Goal: Task Accomplishment & Management: Manage account settings

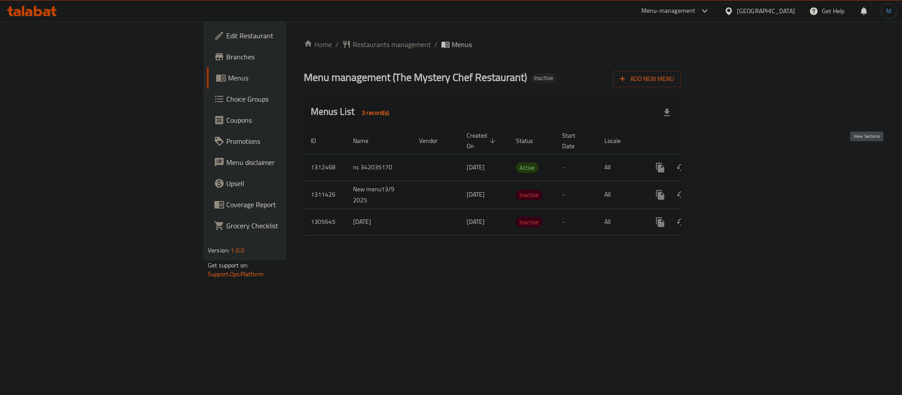
click at [729, 162] on icon "enhanced table" at bounding box center [723, 167] width 11 height 11
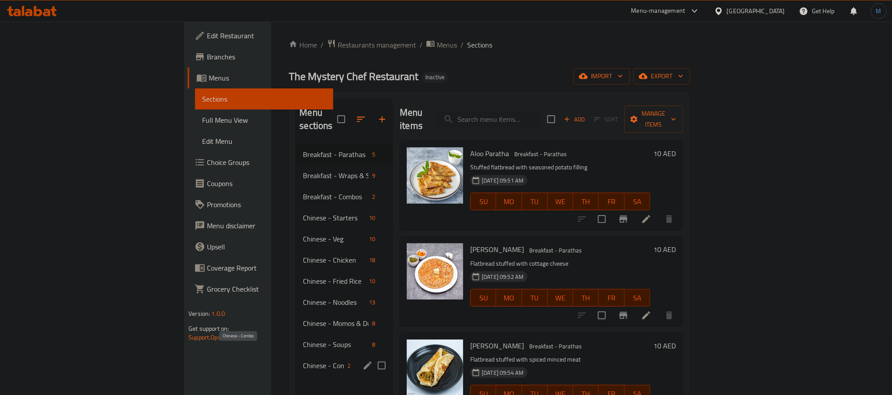
click at [303, 360] on span "Chinese - Combo" at bounding box center [323, 365] width 41 height 11
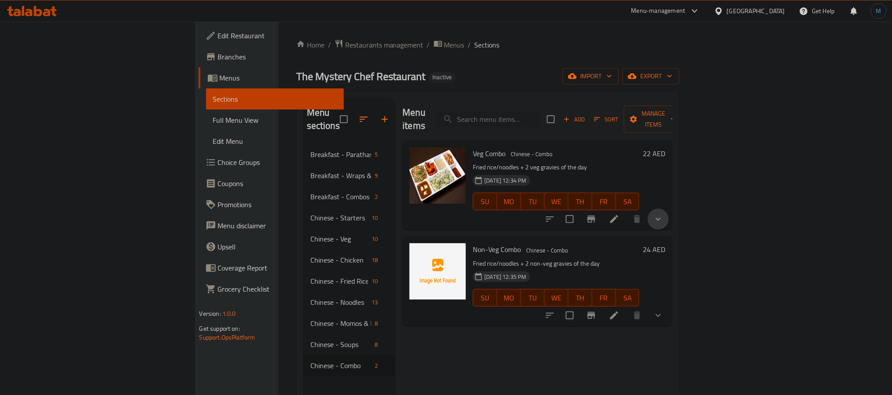
click at [669, 209] on button "show more" at bounding box center [657, 219] width 21 height 21
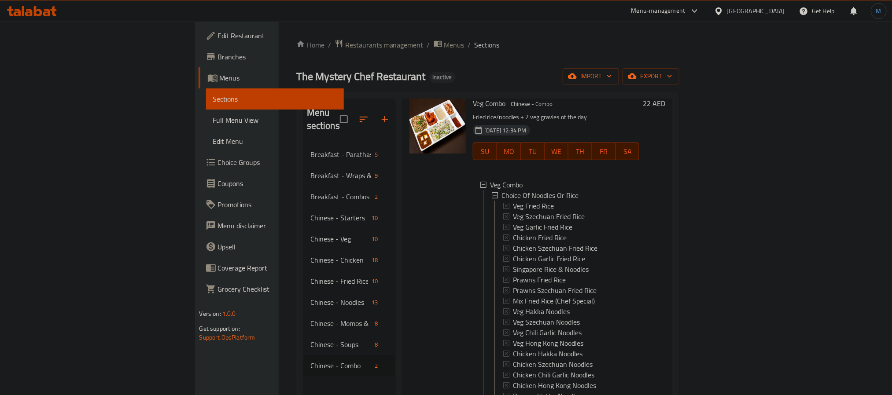
scroll to position [107, 0]
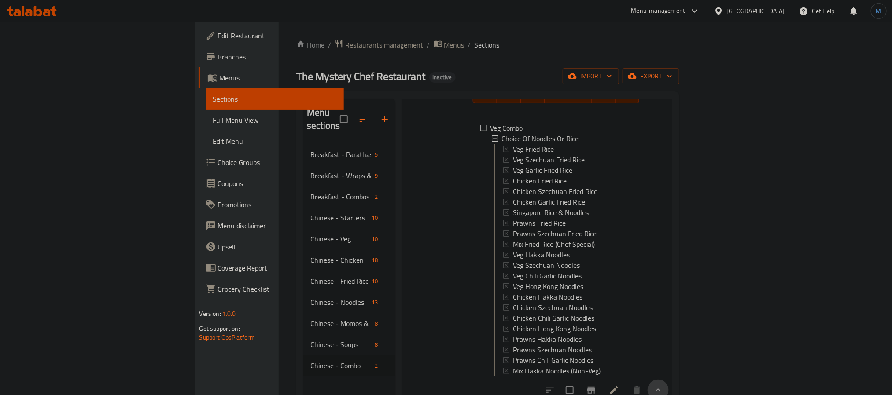
click at [669, 387] on button "show more" at bounding box center [657, 390] width 21 height 21
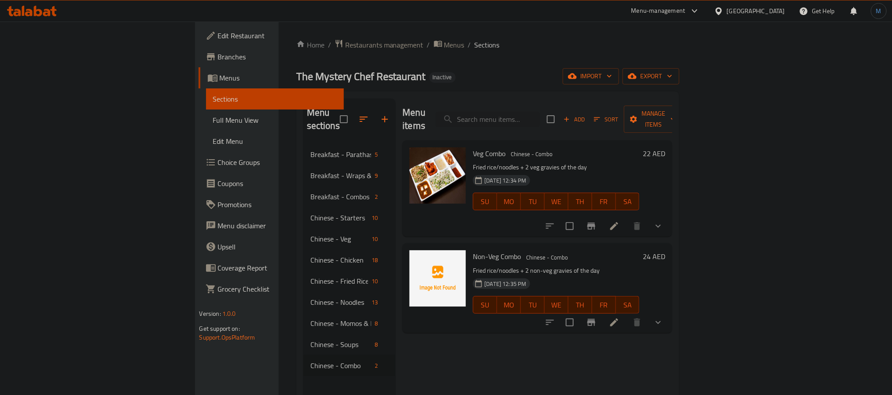
scroll to position [0, 0]
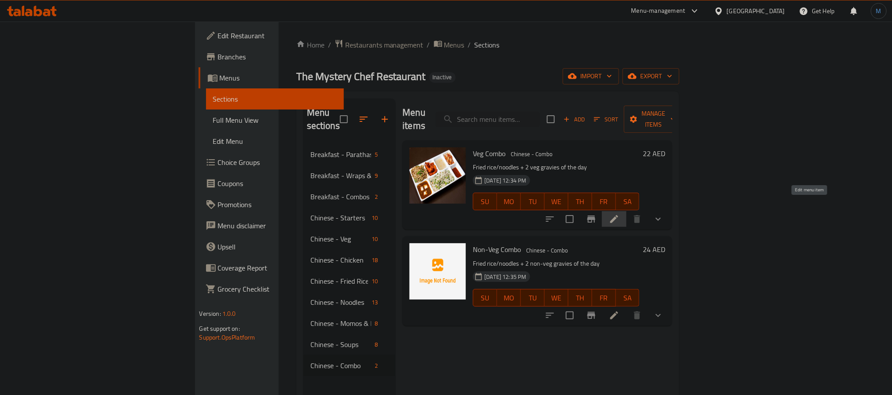
click at [619, 214] on icon at bounding box center [614, 219] width 11 height 11
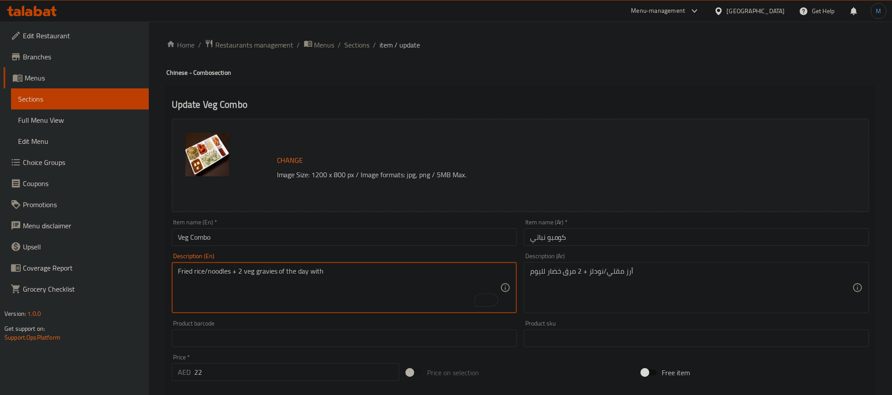
paste textarea "paratha"
drag, startPoint x: 377, startPoint y: 272, endPoint x: 308, endPoint y: 269, distance: 68.7
click at [308, 269] on textarea "Fried rice/noodles + 2 veg gravies of the day with paratha bread" at bounding box center [339, 288] width 322 height 42
type textarea "Fried rice/noodles + 2 veg gravies of the day with paratha bread"
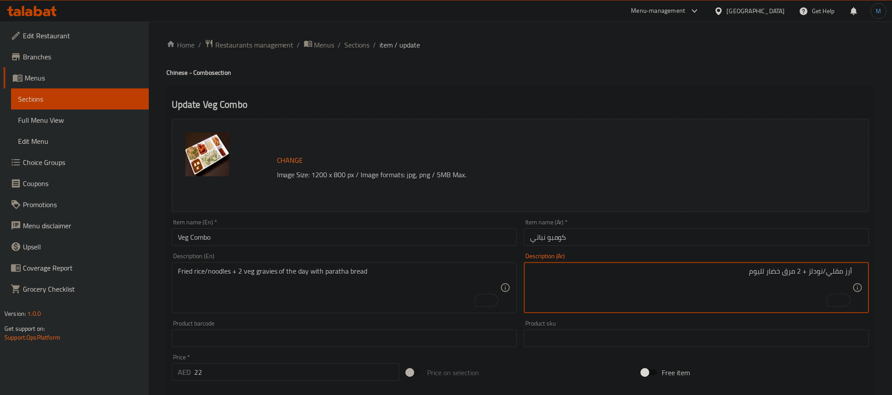
click at [647, 284] on textarea "أرز مقلي/نودلز + 2 مرق خضار لليوم" at bounding box center [691, 288] width 322 height 42
type textarea "أرز مقلي/نودلز + 2 مرق خضار لليوم مع خبز براتا"
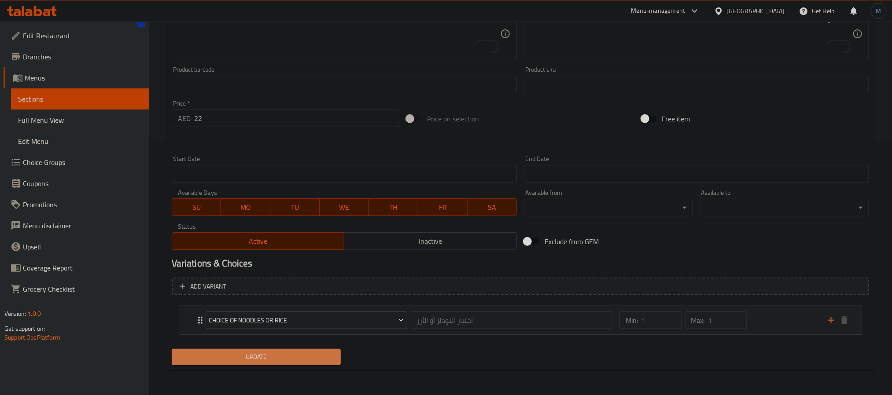
click at [316, 352] on span "Update" at bounding box center [256, 357] width 155 height 11
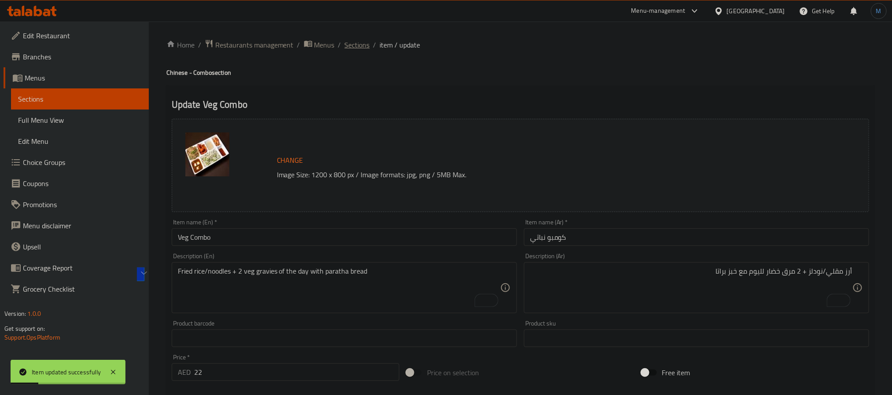
click at [362, 50] on span "Sections" at bounding box center [357, 45] width 25 height 11
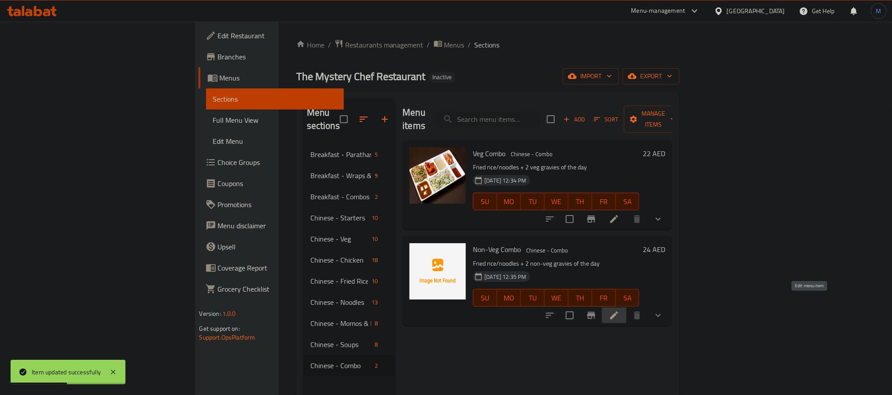
click at [619, 310] on icon at bounding box center [614, 315] width 11 height 11
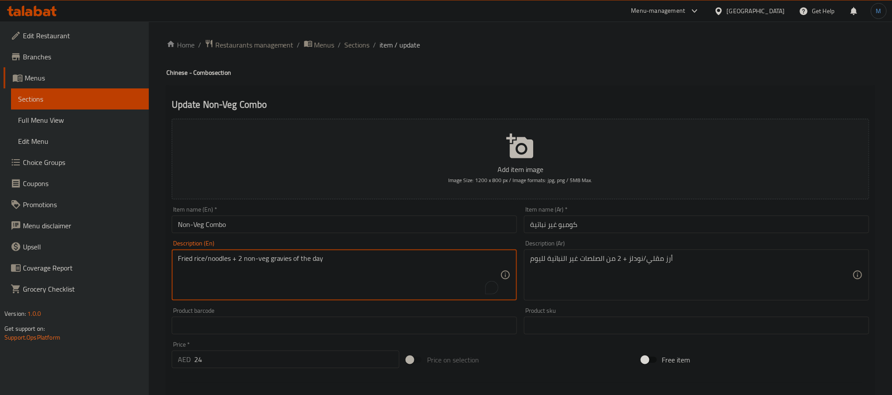
paste textarea "with paratha bread"
type textarea "Fried rice/noodles + 2 non-veg gravies of the day with paratha bread"
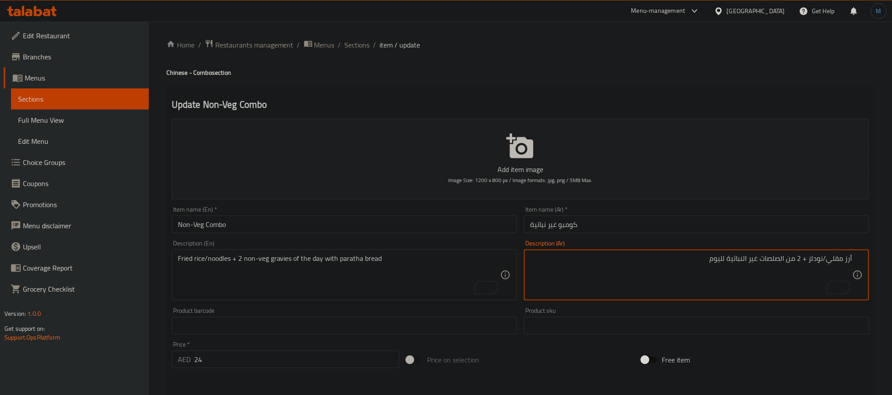
paste textarea "مع خبز براتا"
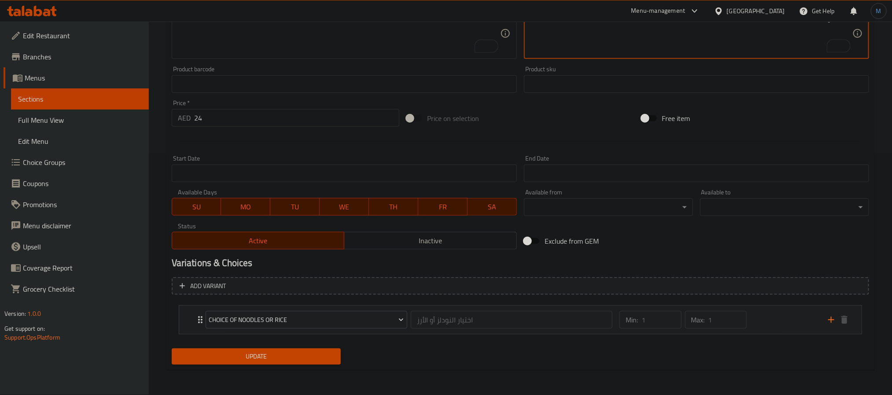
type textarea "أرز مقلي/نودلز + 2 من الصلصات غير النباتية لليوم مع خبز براتا"
click at [318, 354] on span "Update" at bounding box center [256, 356] width 155 height 11
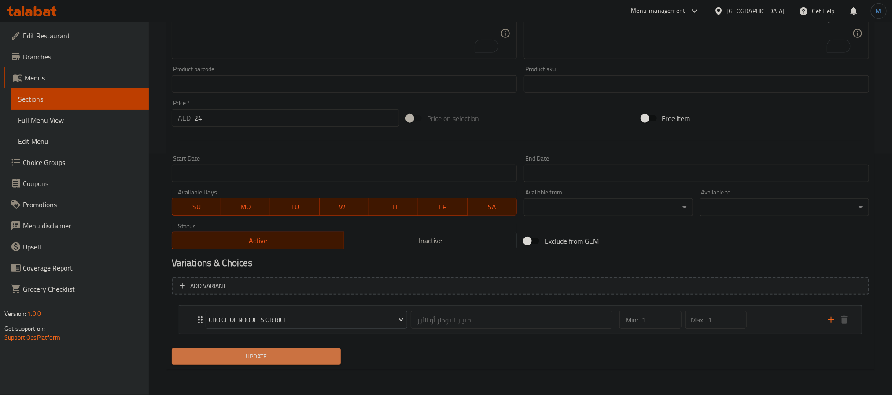
click at [314, 349] on button "Update" at bounding box center [256, 357] width 169 height 16
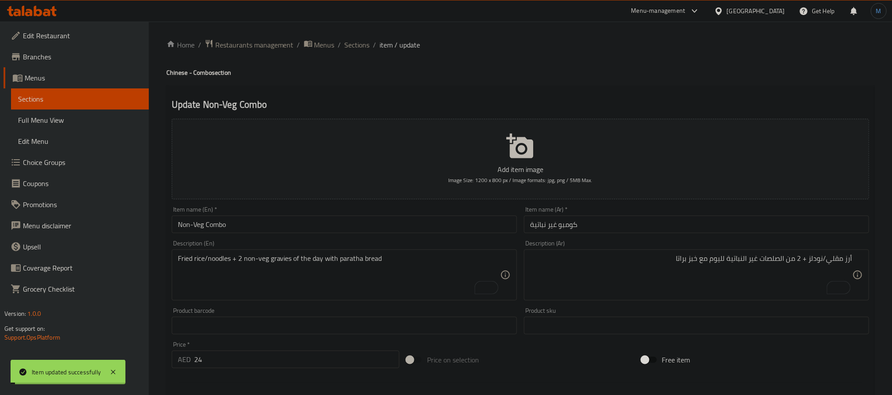
click at [358, 41] on span "Sections" at bounding box center [357, 45] width 25 height 11
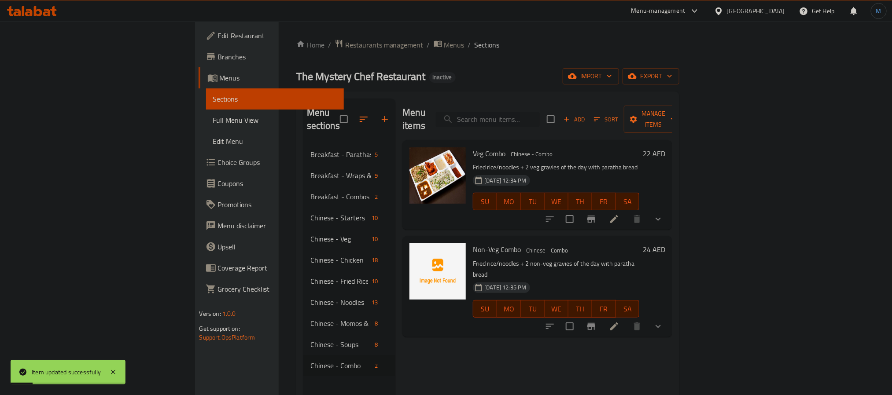
drag, startPoint x: 608, startPoint y: 111, endPoint x: 628, endPoint y: 150, distance: 43.9
click at [540, 115] on input "search" at bounding box center [488, 119] width 104 height 15
click at [628, 162] on p "Fried rice/noodles + 2 veg gravies of the day with paratha bread" at bounding box center [556, 167] width 166 height 11
click at [540, 112] on input "search" at bounding box center [488, 119] width 104 height 15
paste input "Make Your Own Wok"
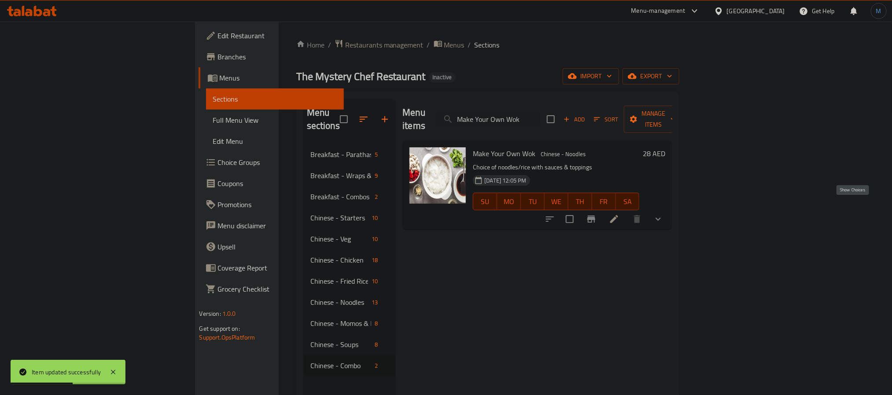
type input "Make Your Own Wok"
click at [663, 214] on icon "show more" at bounding box center [658, 219] width 11 height 11
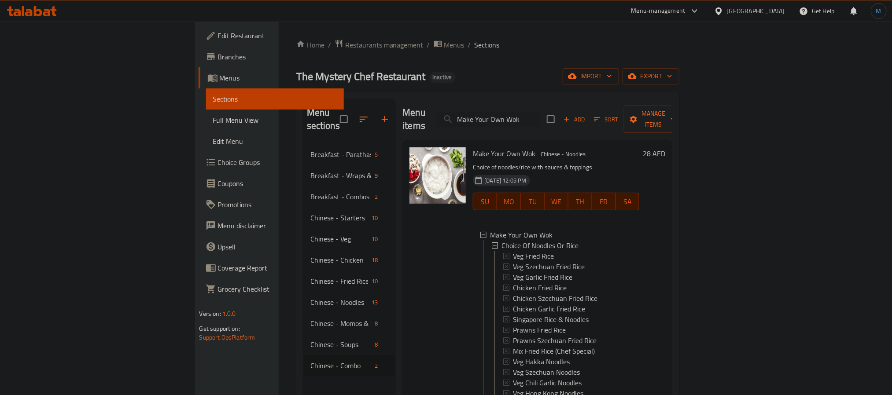
click at [764, 14] on div "[GEOGRAPHIC_DATA]" at bounding box center [756, 11] width 58 height 10
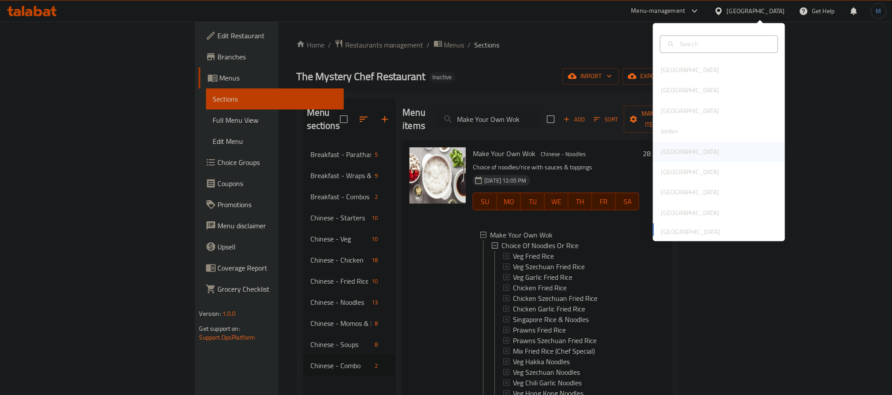
click at [672, 147] on div "[GEOGRAPHIC_DATA]" at bounding box center [690, 152] width 72 height 20
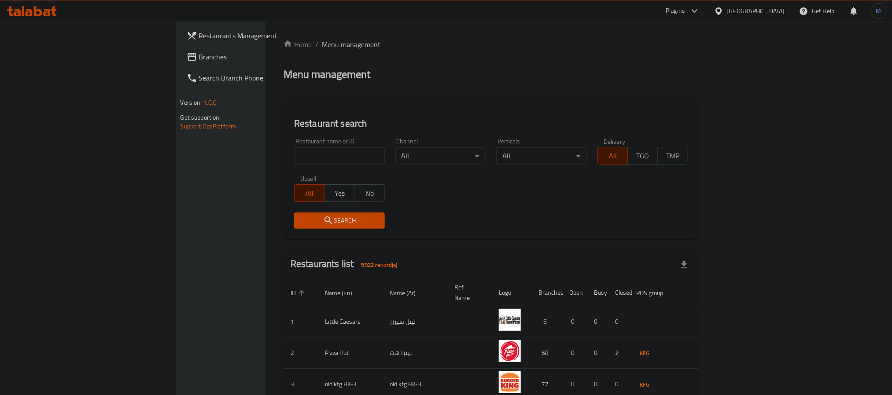
click at [199, 61] on span "Branches" at bounding box center [258, 56] width 119 height 11
